Goal: Communication & Community: Answer question/provide support

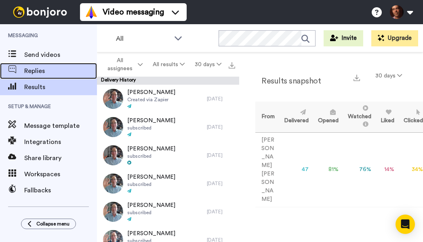
click at [41, 72] on span "Replies" at bounding box center [60, 71] width 73 height 10
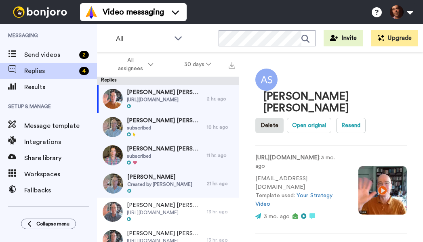
scroll to position [113, 0]
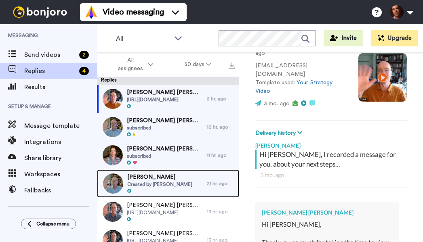
click at [164, 180] on span "[PERSON_NAME]" at bounding box center [159, 177] width 65 height 8
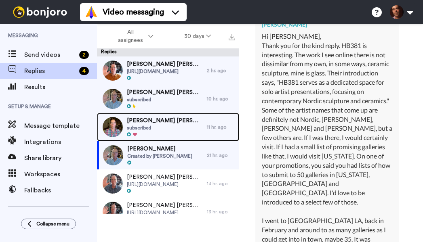
click at [168, 127] on span "subscribed" at bounding box center [165, 128] width 76 height 6
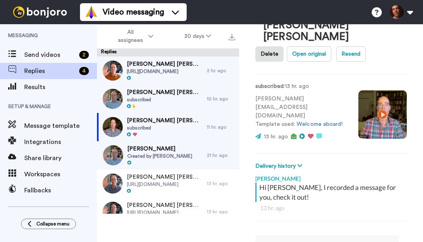
scroll to position [213, 0]
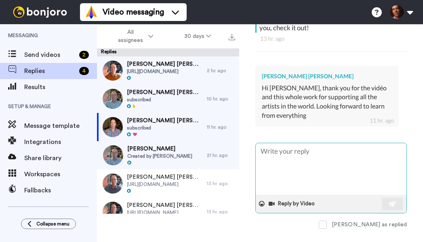
type textarea "x"
type textarea "Y"
type textarea "x"
type textarea "Yo"
type textarea "x"
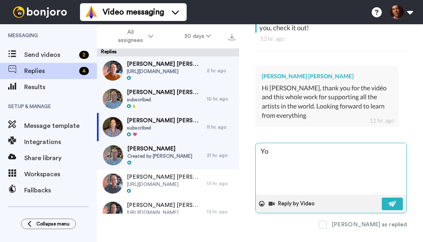
type textarea "Yoi"
type textarea "x"
type textarea "Yoiu"
type textarea "x"
type textarea "Yoiu"
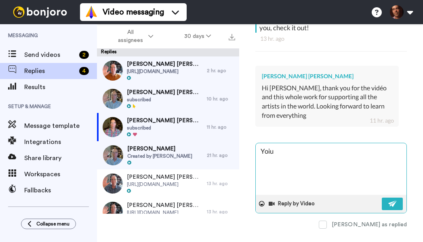
type textarea "x"
type textarea "Yoiu a"
type textarea "x"
type textarea "Yoiu ar"
type textarea "x"
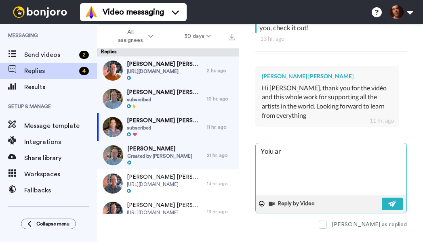
type textarea "Yoiu are"
type textarea "x"
type textarea "Yoiu are"
type textarea "x"
type textarea "Yoiu are"
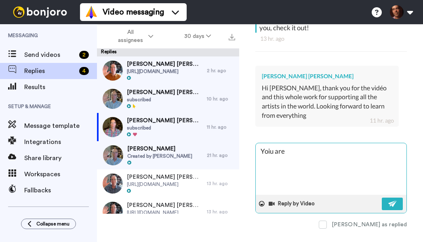
type textarea "x"
type textarea "Yoiu ar"
type textarea "x"
type textarea "Yoiu a"
type textarea "x"
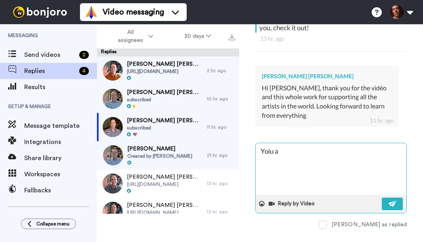
type textarea "Yoiu"
type textarea "x"
type textarea "Yoiu"
type textarea "x"
type textarea "Yoi"
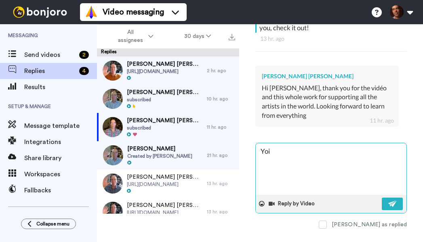
type textarea "x"
type textarea "Yo"
type textarea "x"
type textarea "Y"
type textarea "x"
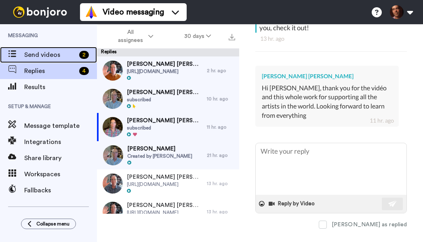
click at [46, 57] on span "Send videos" at bounding box center [50, 55] width 52 height 10
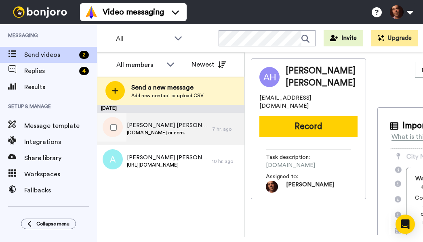
click at [176, 122] on span "[PERSON_NAME] [PERSON_NAME]" at bounding box center [167, 126] width 81 height 8
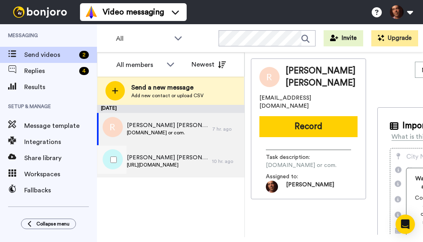
click at [173, 160] on span "[PERSON_NAME] [PERSON_NAME]" at bounding box center [167, 158] width 81 height 8
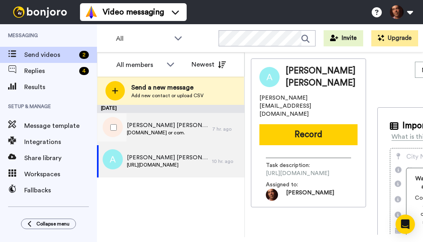
click at [168, 132] on span "robertiannicelli.net or com." at bounding box center [167, 133] width 81 height 6
